Goal: Navigation & Orientation: Understand site structure

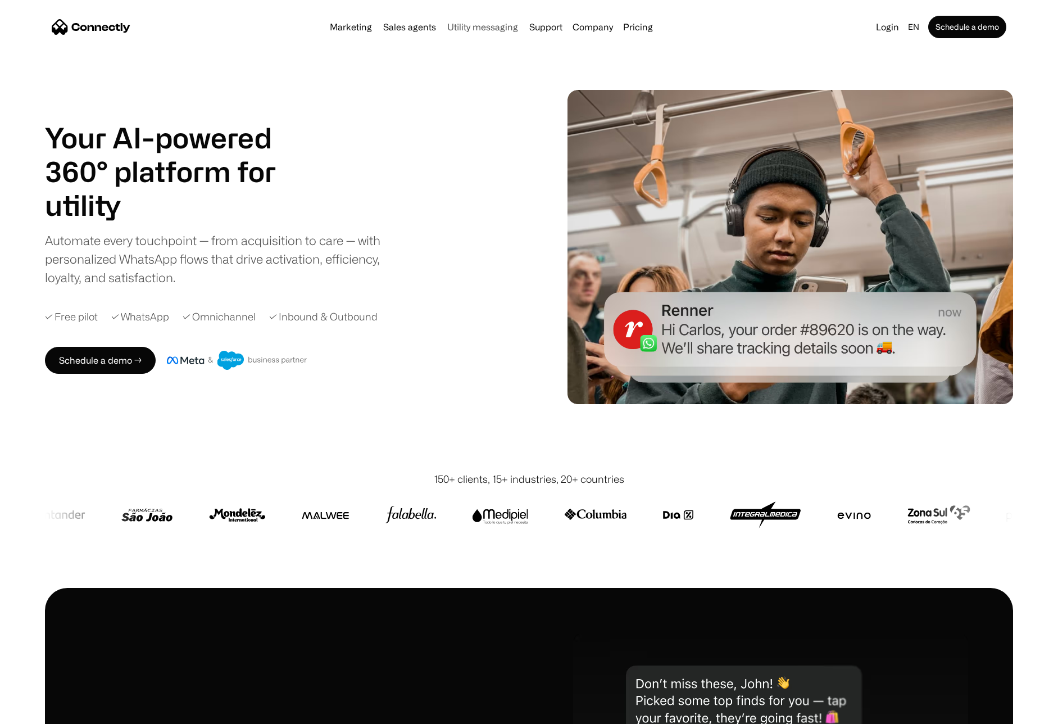
click at [492, 30] on link "Utility messaging" at bounding box center [483, 26] width 80 height 9
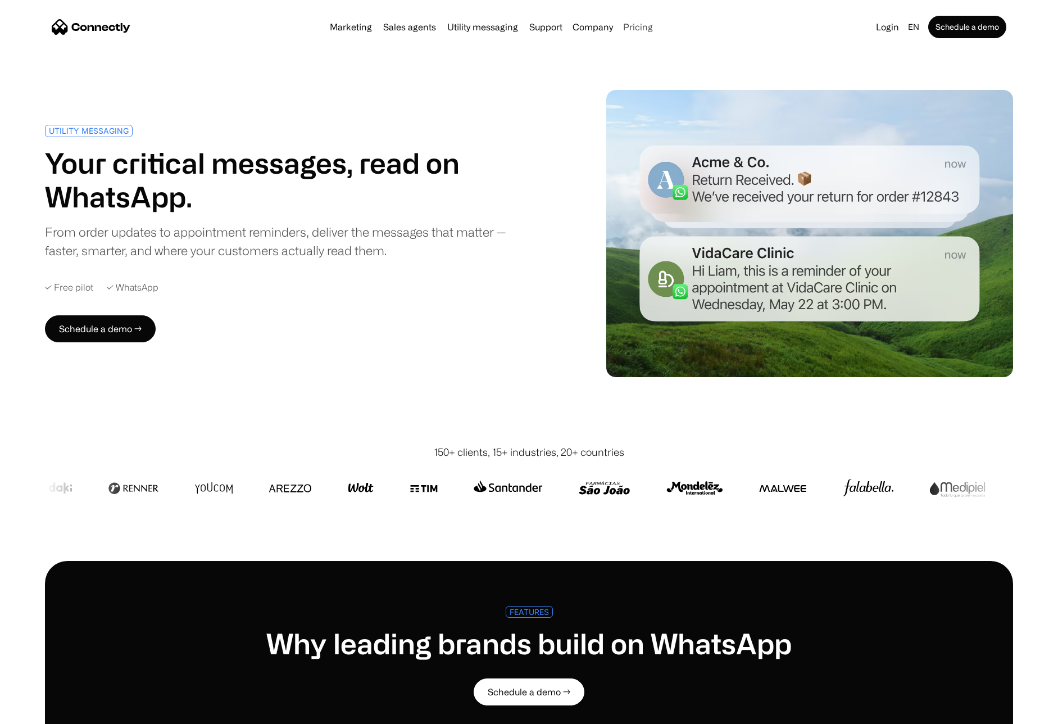
click at [644, 27] on link "Pricing" at bounding box center [638, 26] width 39 height 9
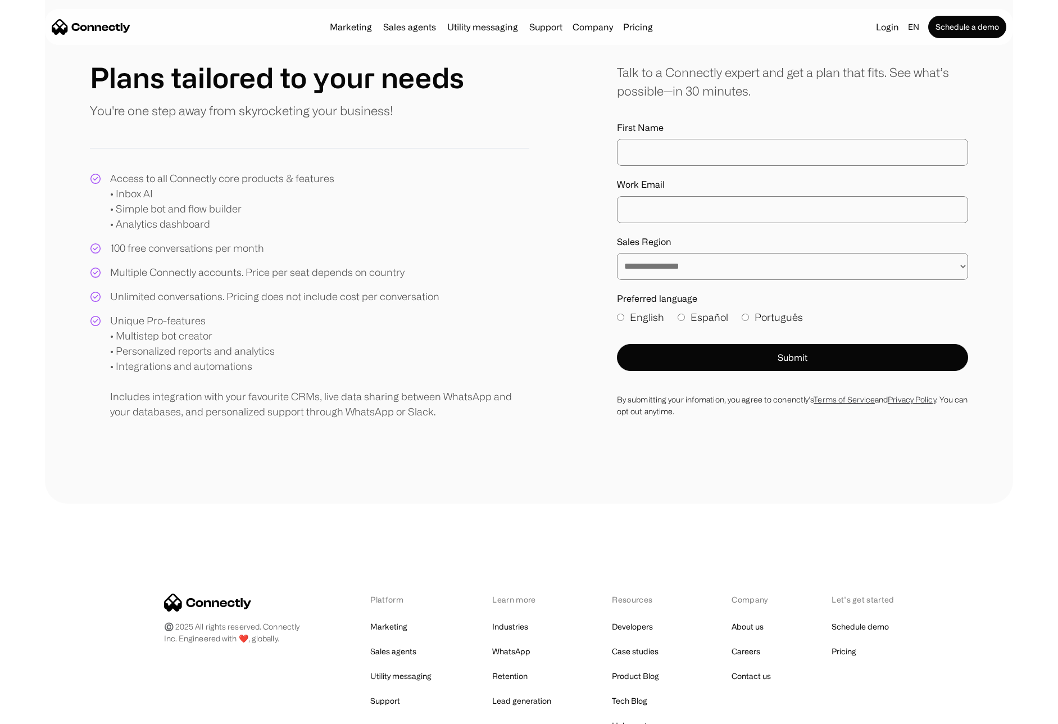
scroll to position [240, 0]
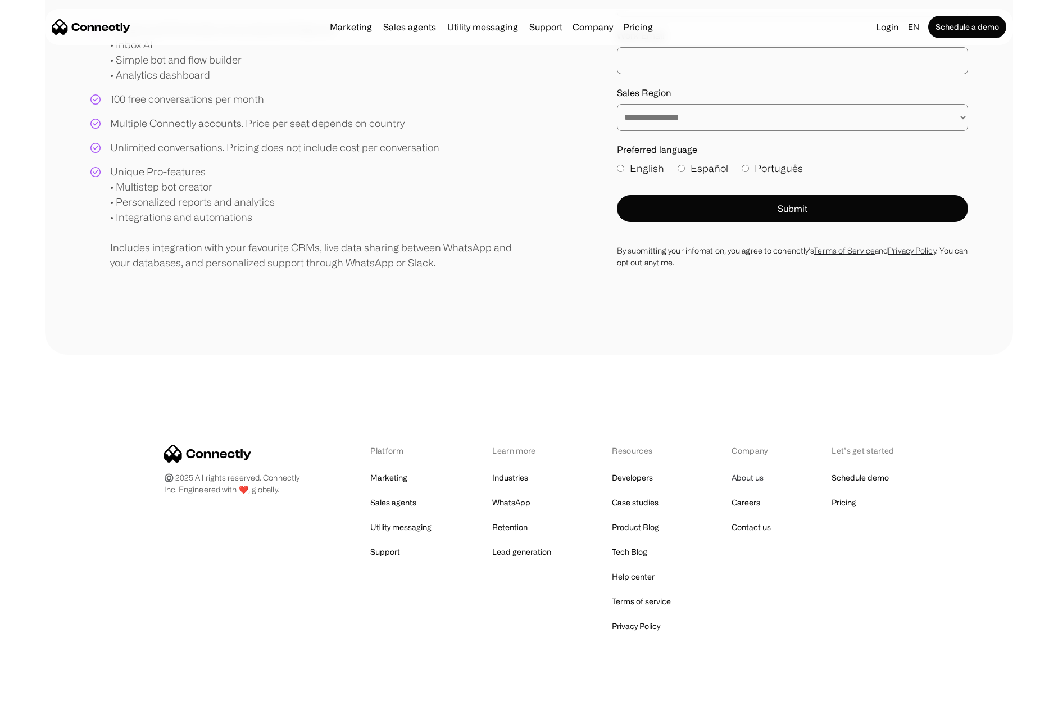
click at [754, 474] on link "About us" at bounding box center [748, 478] width 32 height 16
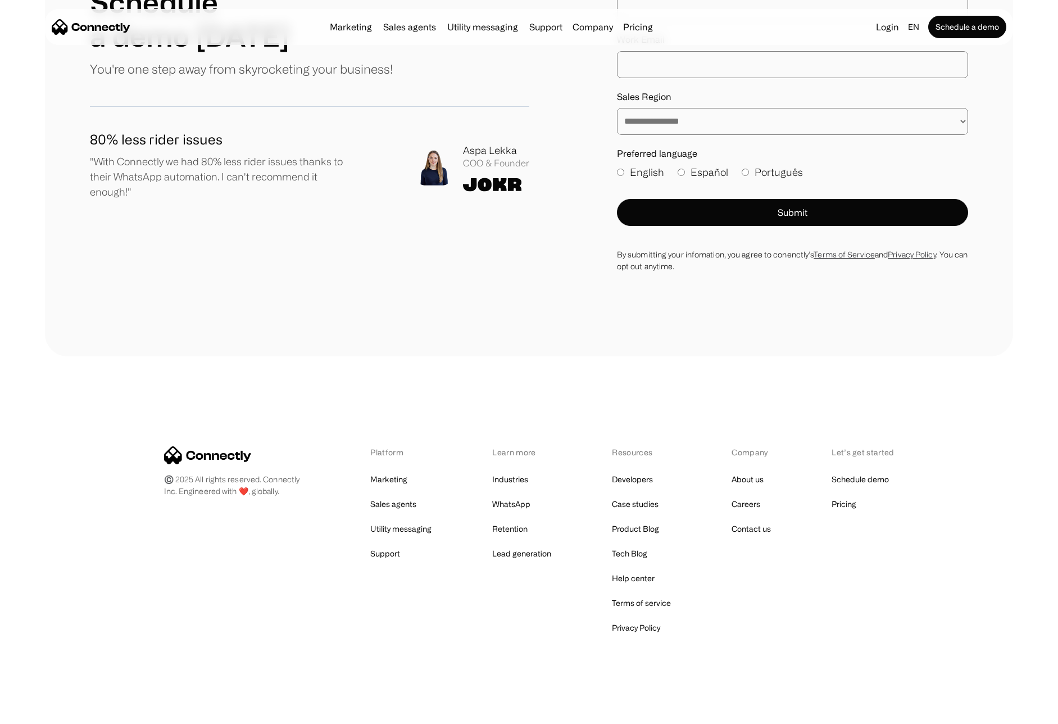
scroll to position [1392, 0]
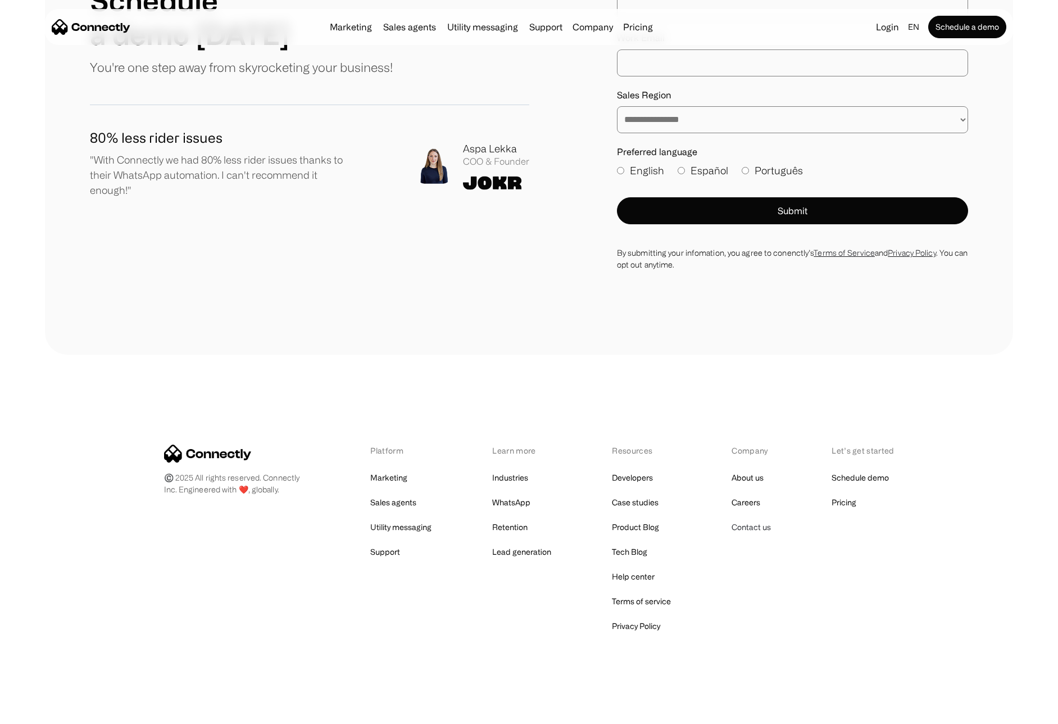
click at [751, 530] on link "Contact us" at bounding box center [751, 527] width 39 height 16
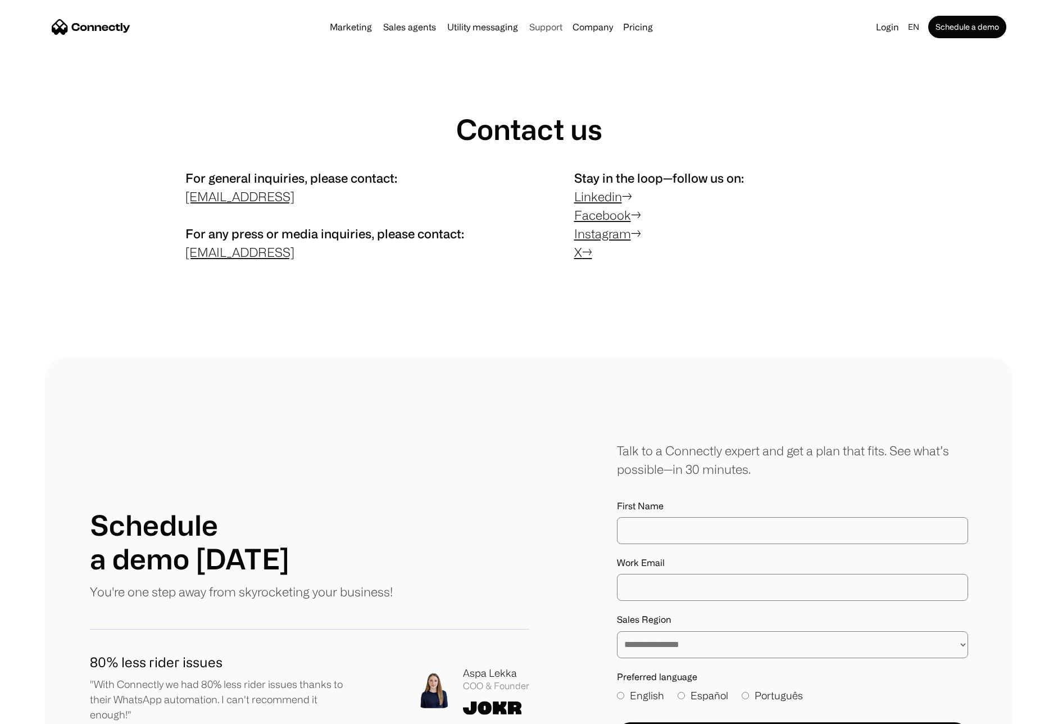
click at [542, 28] on link "Support" at bounding box center [546, 26] width 42 height 9
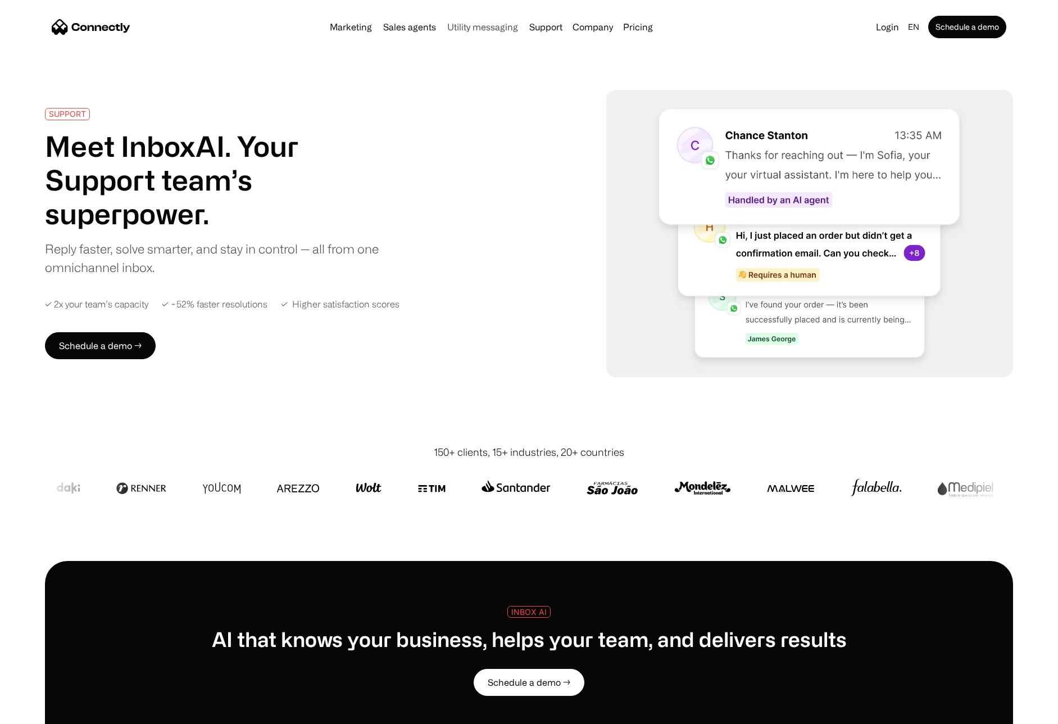
click at [496, 27] on link "Utility messaging" at bounding box center [483, 26] width 80 height 9
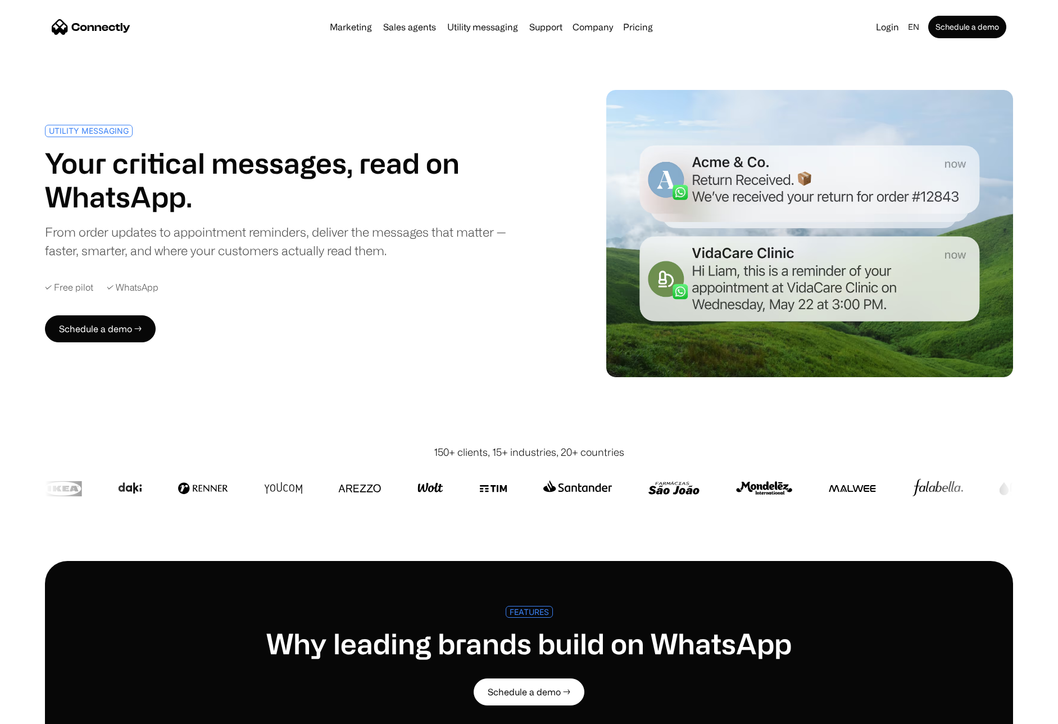
click at [424, 33] on div "Marketing Sales agents Utility messaging Support Company About us Careers Conta…" at bounding box center [491, 27] width 332 height 16
click at [404, 30] on link "Sales agents" at bounding box center [410, 26] width 62 height 9
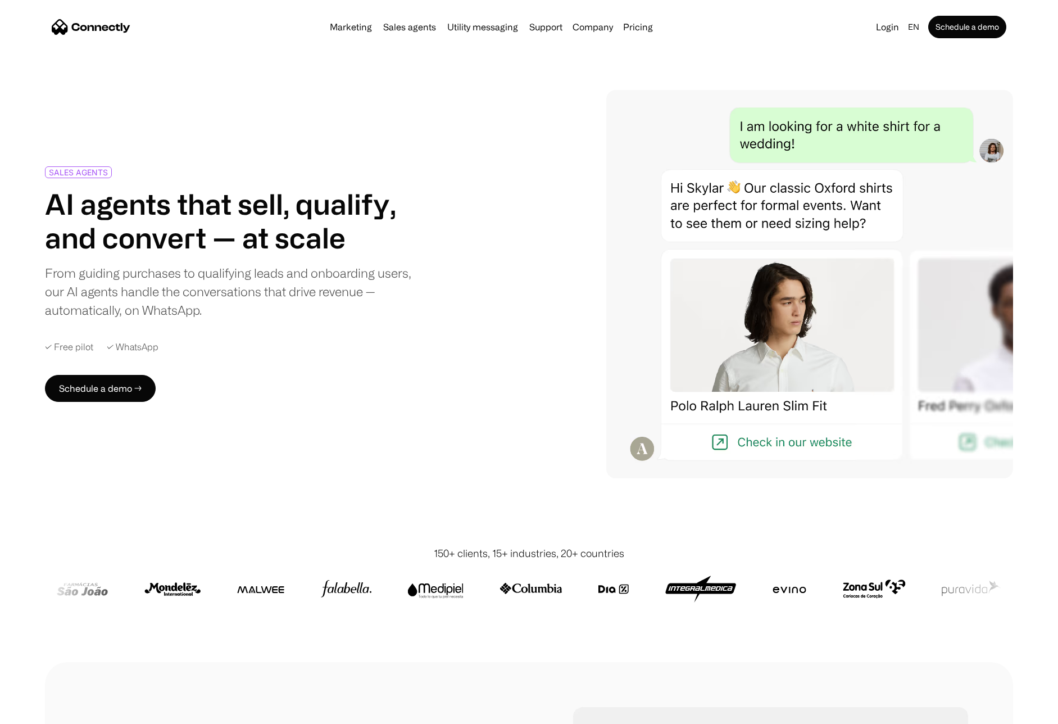
scroll to position [2, 0]
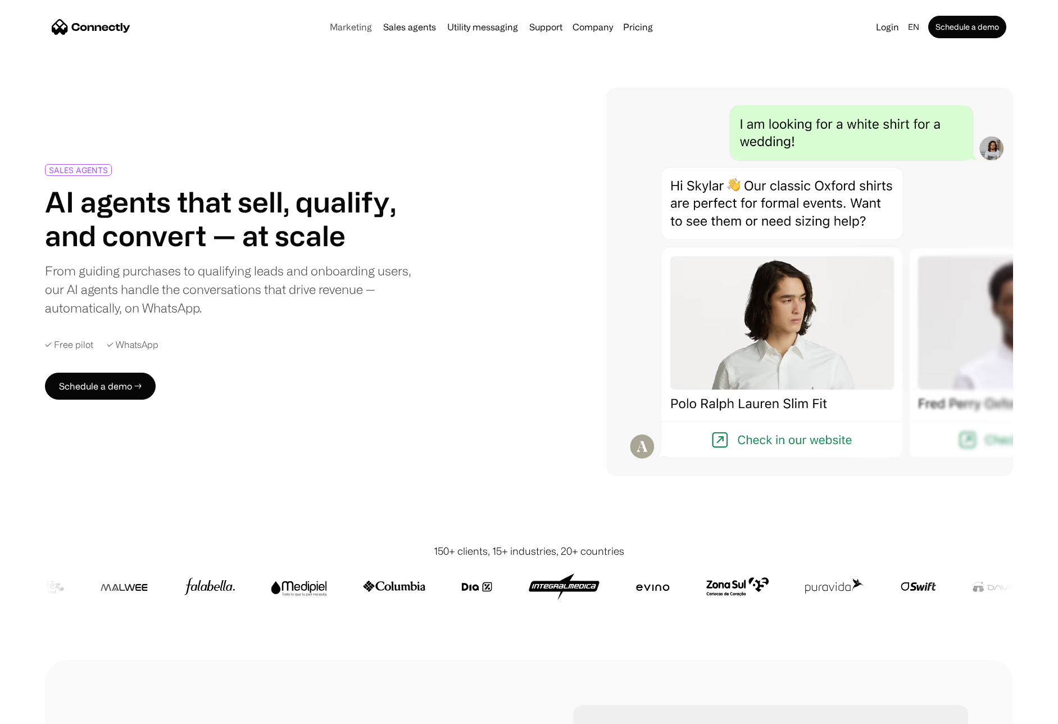
click at [353, 25] on link "Marketing" at bounding box center [350, 26] width 51 height 9
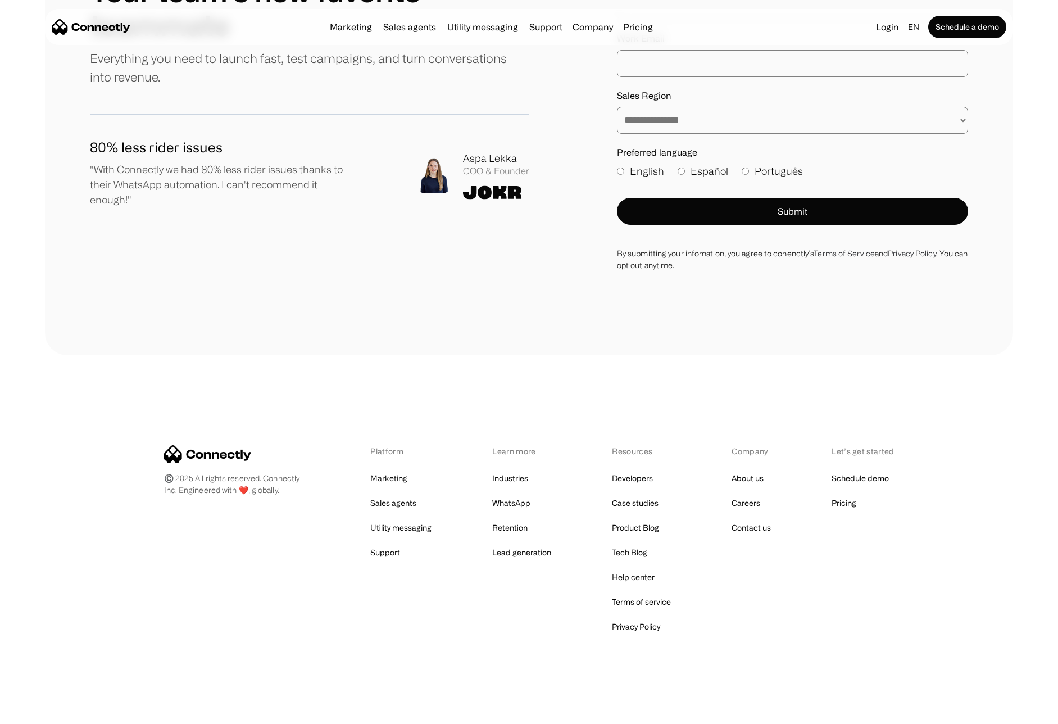
scroll to position [3467, 0]
